Goal: Task Accomplishment & Management: Manage account settings

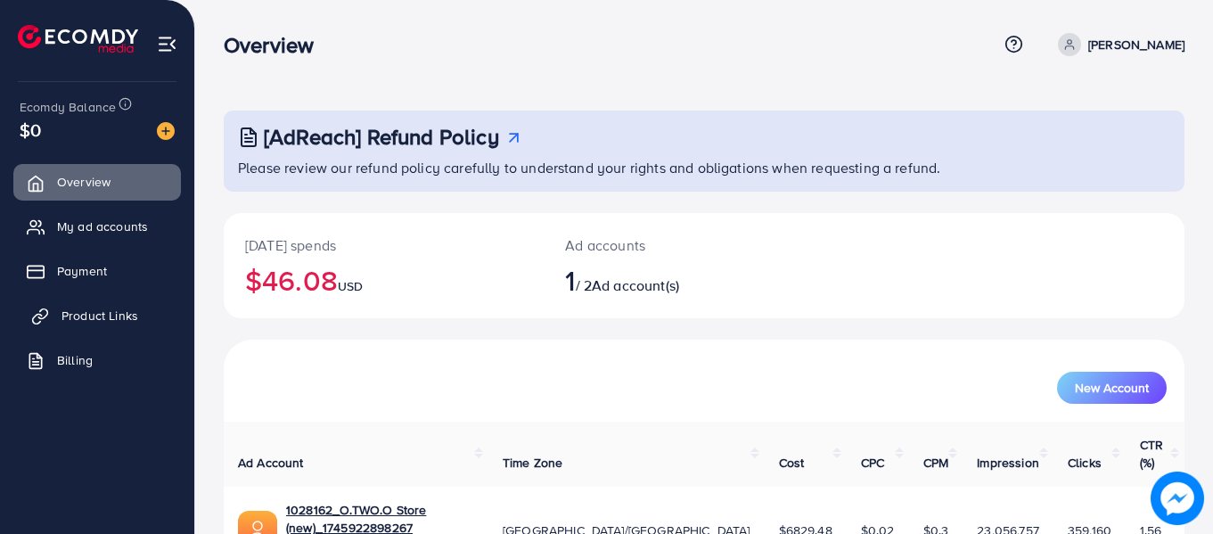
click at [61, 312] on span "Product Links" at bounding box center [99, 316] width 77 height 18
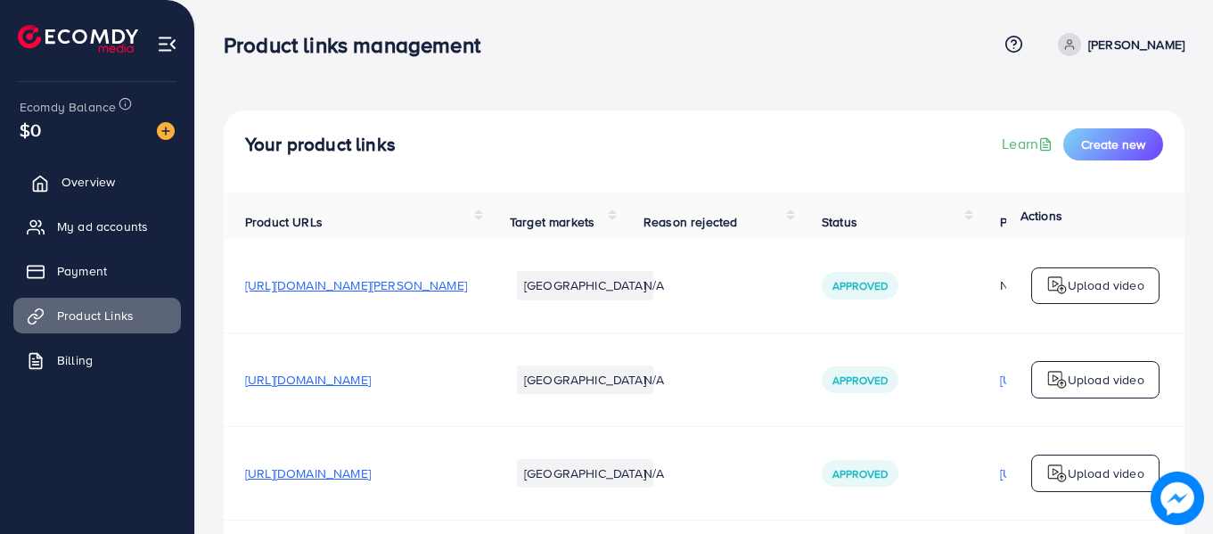
click at [85, 178] on span "Overview" at bounding box center [87, 182] width 53 height 18
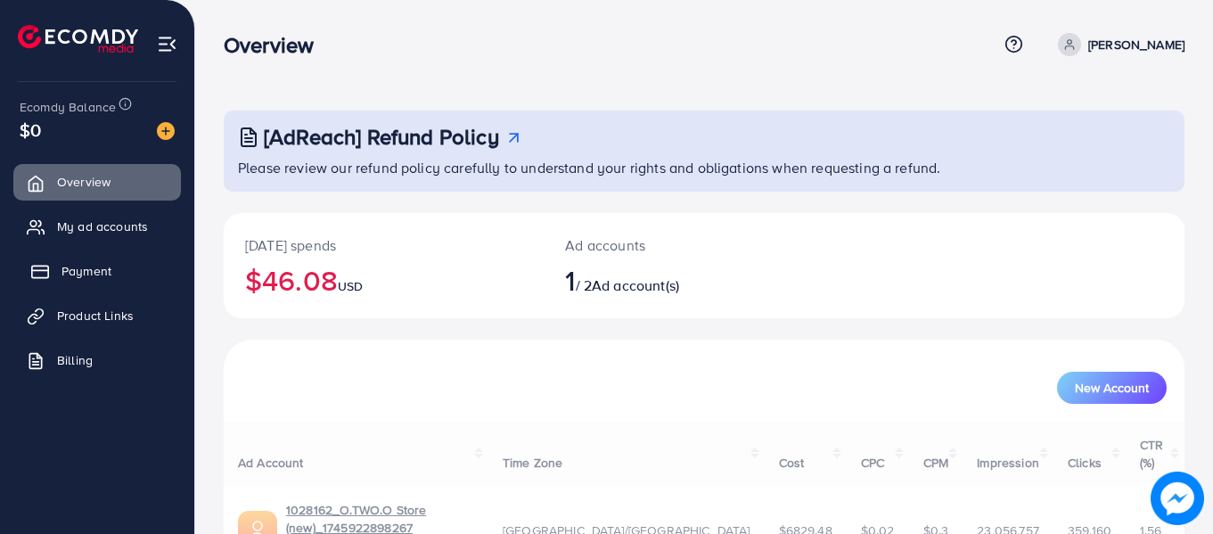
click at [94, 271] on span "Payment" at bounding box center [86, 271] width 50 height 18
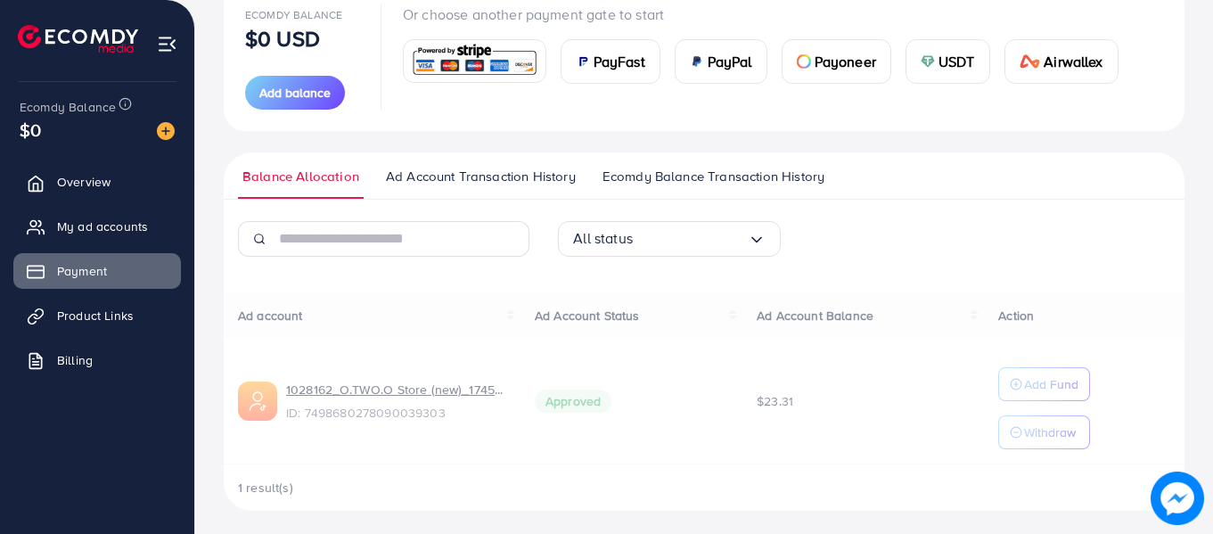
scroll to position [236, 0]
